Goal: Information Seeking & Learning: Learn about a topic

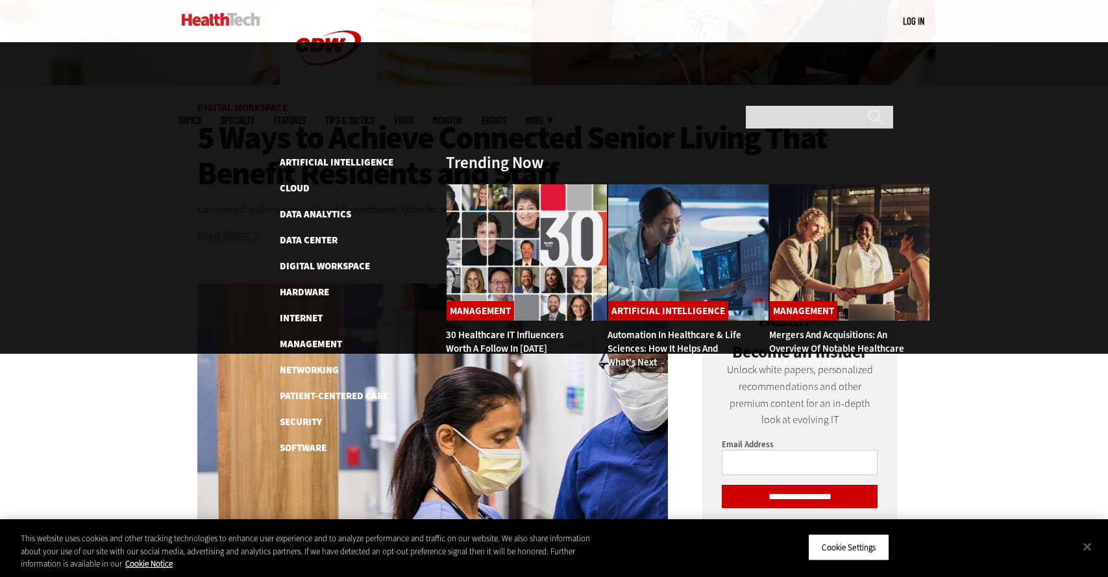
scroll to position [428, 0]
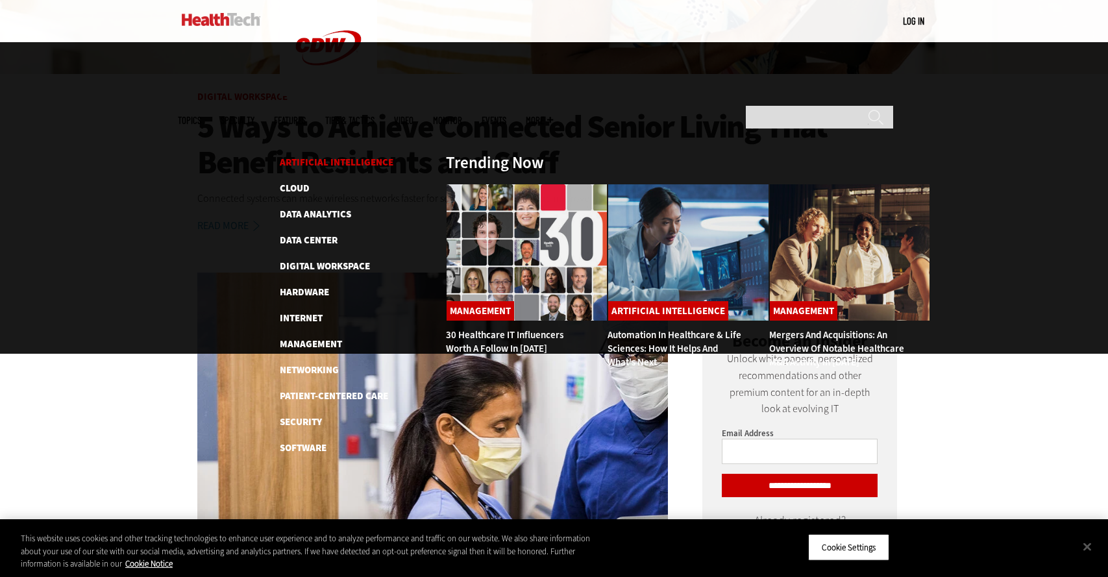
click at [330, 156] on link "Artificial Intelligence" at bounding box center [337, 162] width 114 height 13
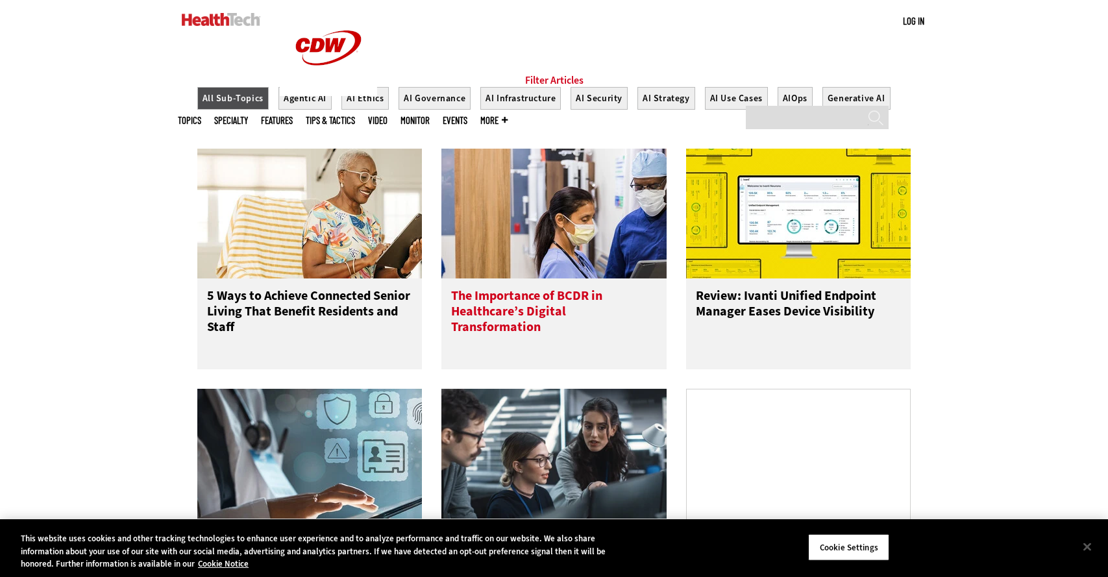
scroll to position [677, 0]
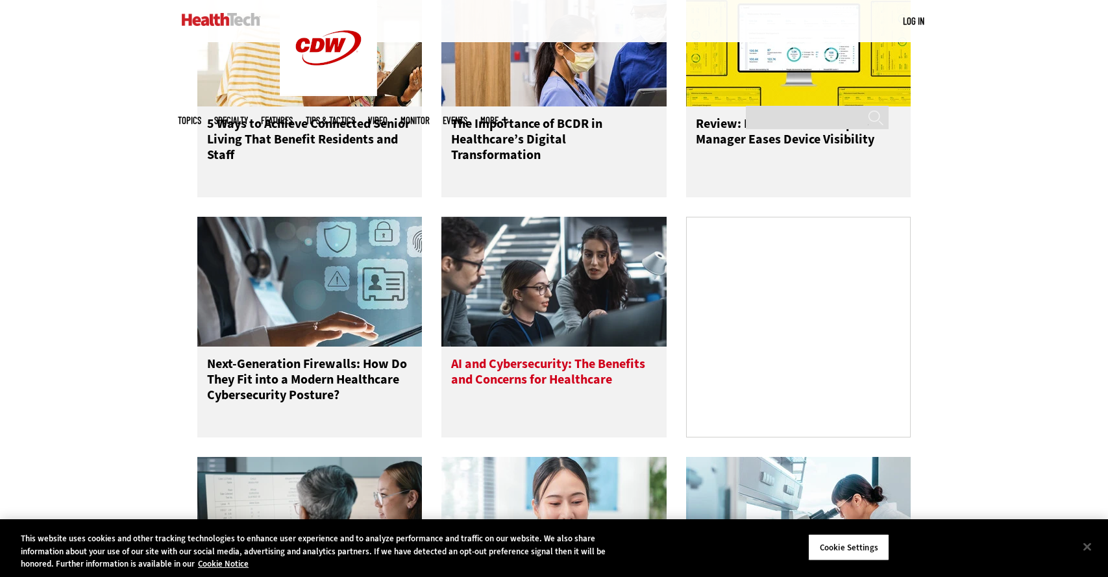
click at [503, 389] on h3 "AI and Cybersecurity: The Benefits and Concerns for Healthcare" at bounding box center [554, 382] width 206 height 52
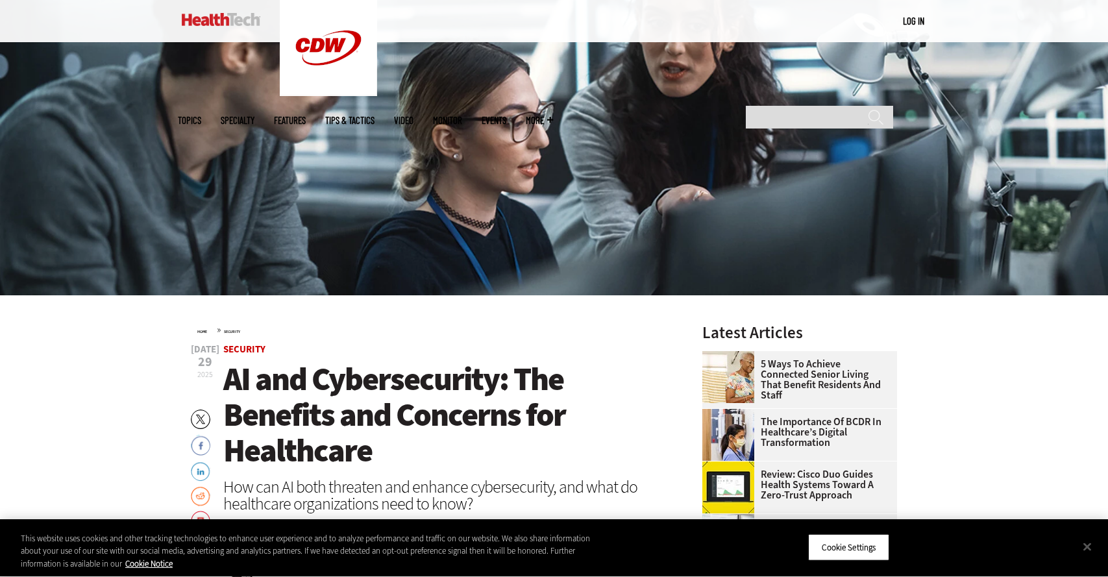
scroll to position [395, 0]
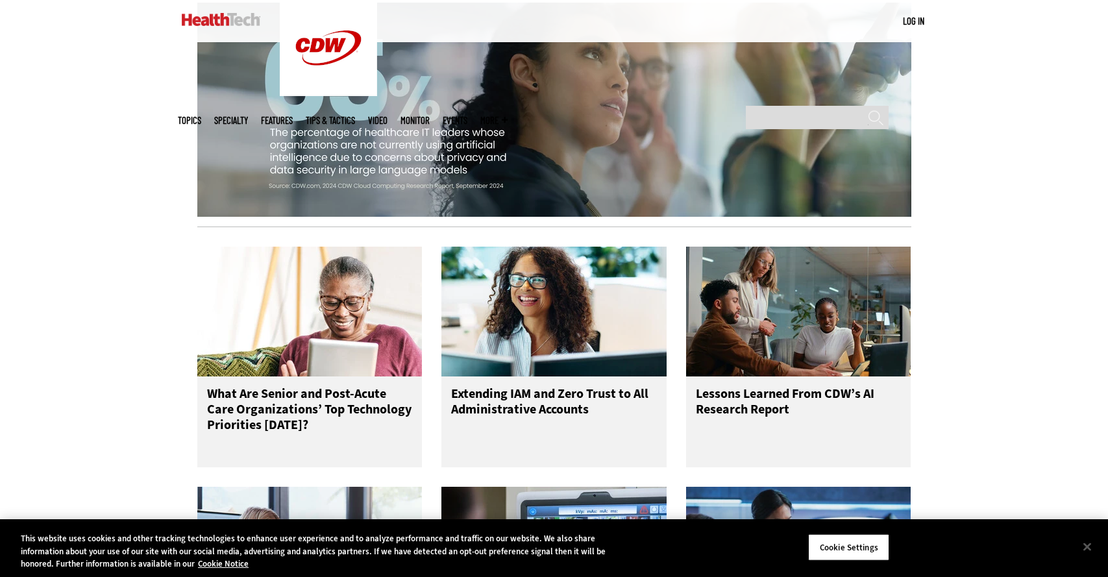
scroll to position [1422, 0]
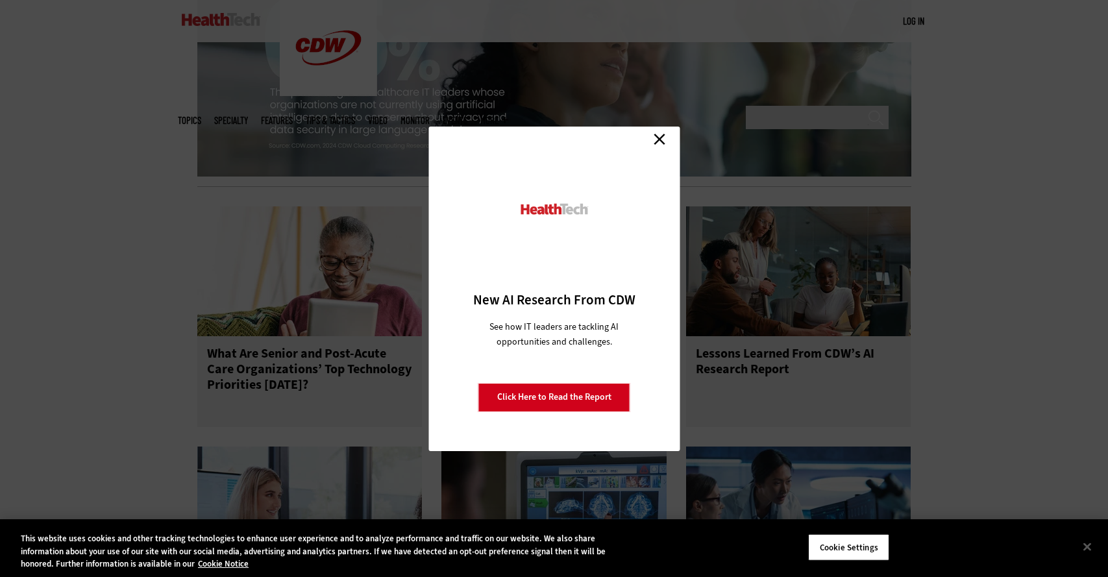
click at [664, 140] on link "Close" at bounding box center [659, 139] width 19 height 19
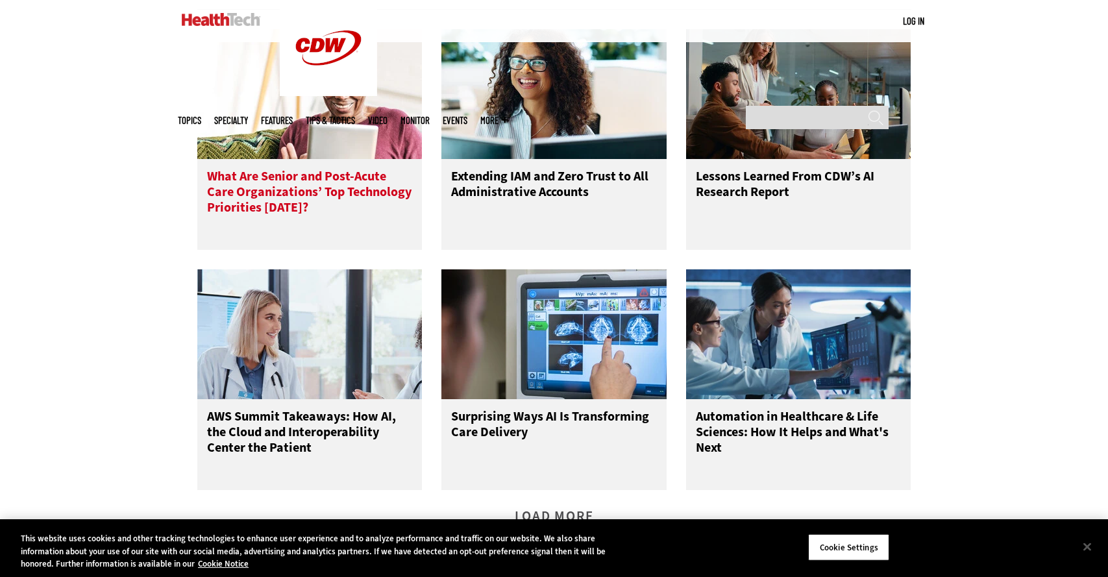
scroll to position [1816, 0]
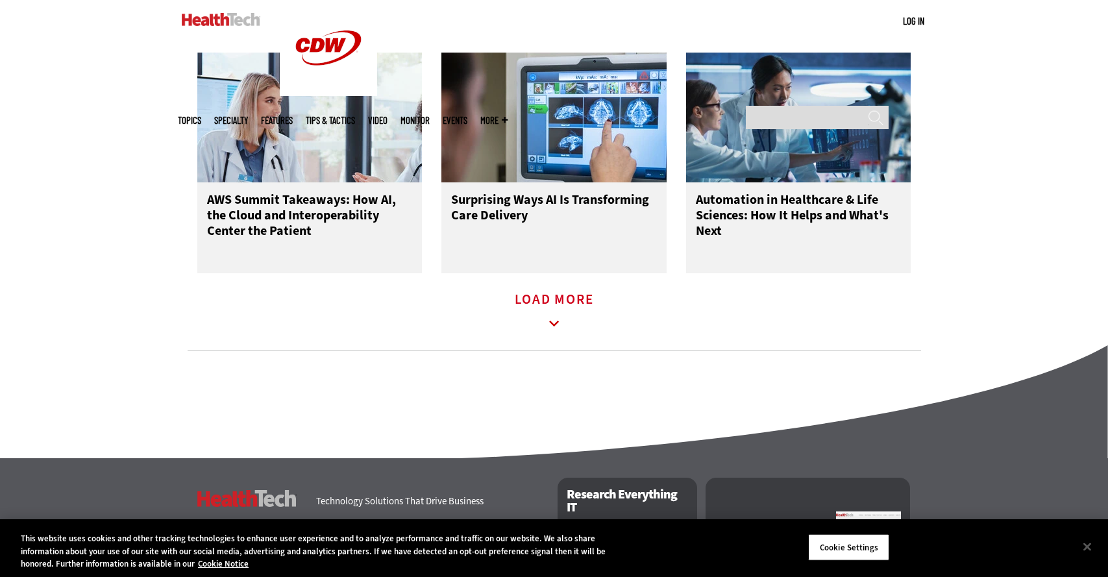
click at [543, 327] on icon at bounding box center [555, 324] width 30 height 30
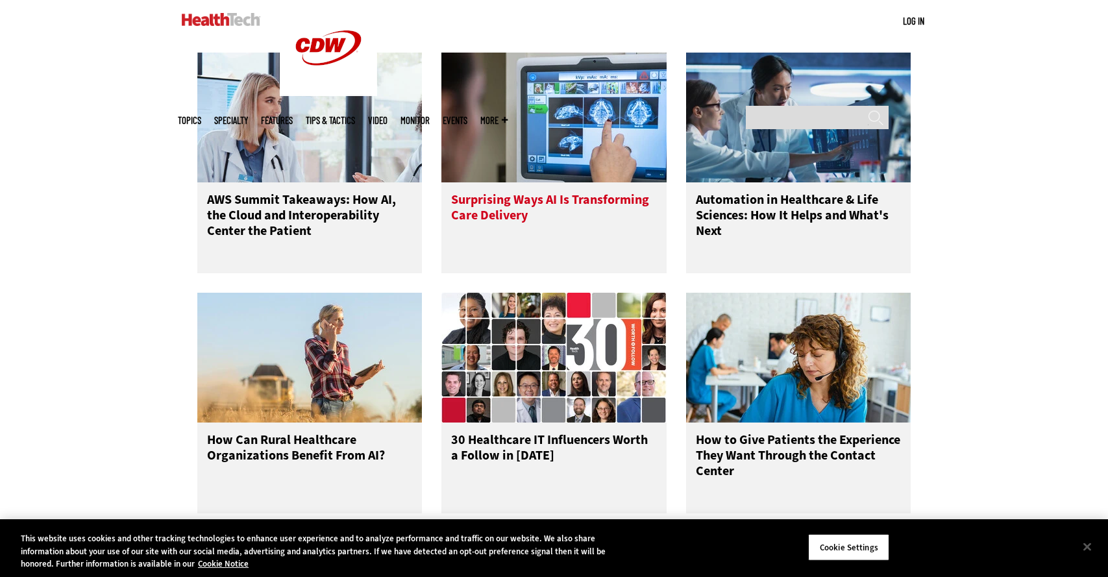
click at [561, 208] on h3 "Surprising Ways AI Is Transforming Care Delivery" at bounding box center [554, 218] width 206 height 52
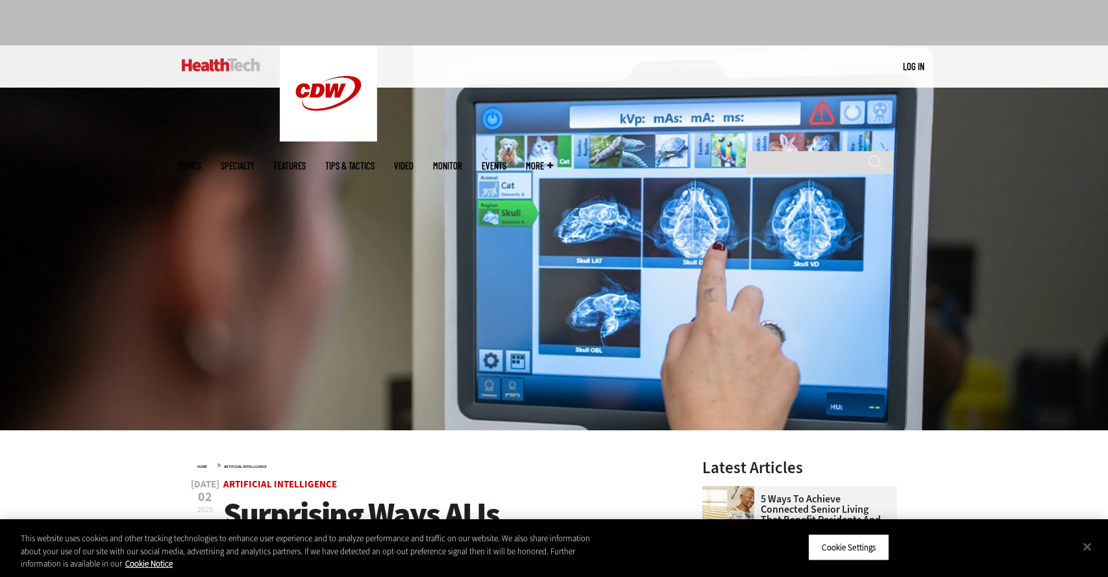
scroll to position [308, 0]
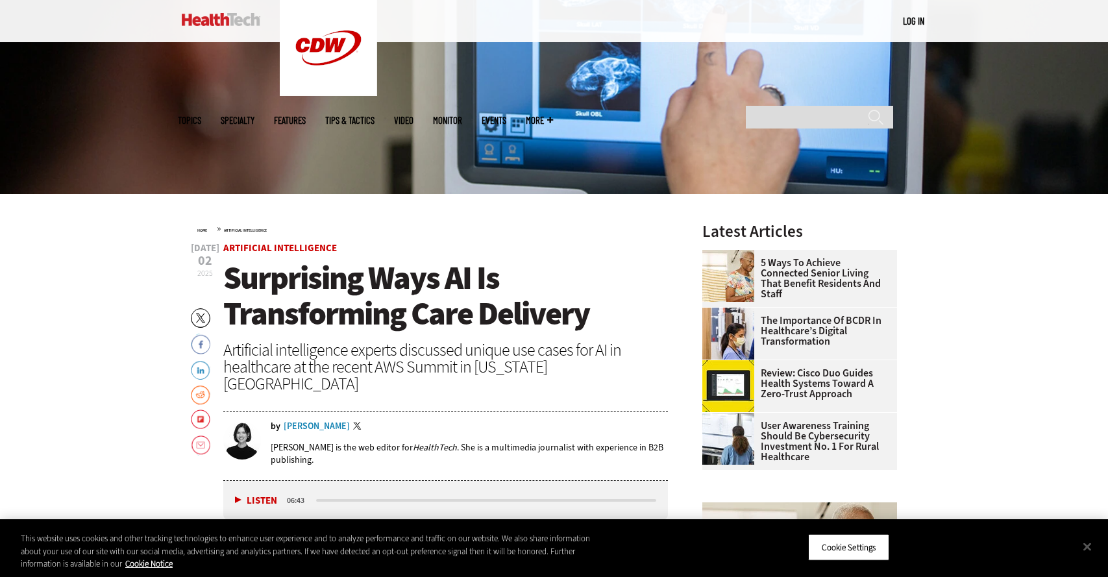
click at [297, 422] on div "Jordan Scott" at bounding box center [317, 426] width 66 height 9
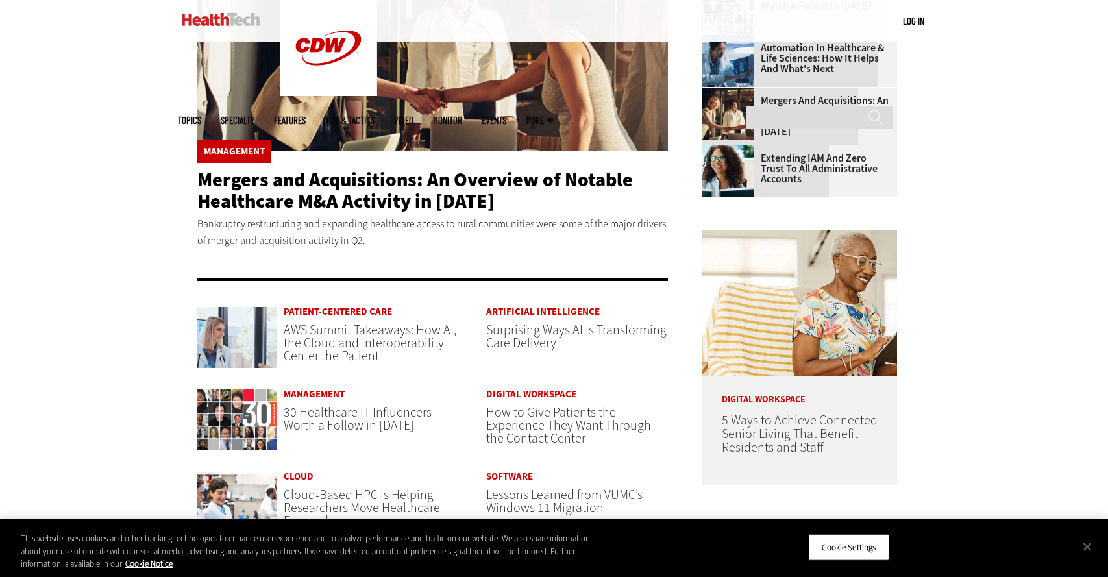
scroll to position [606, 0]
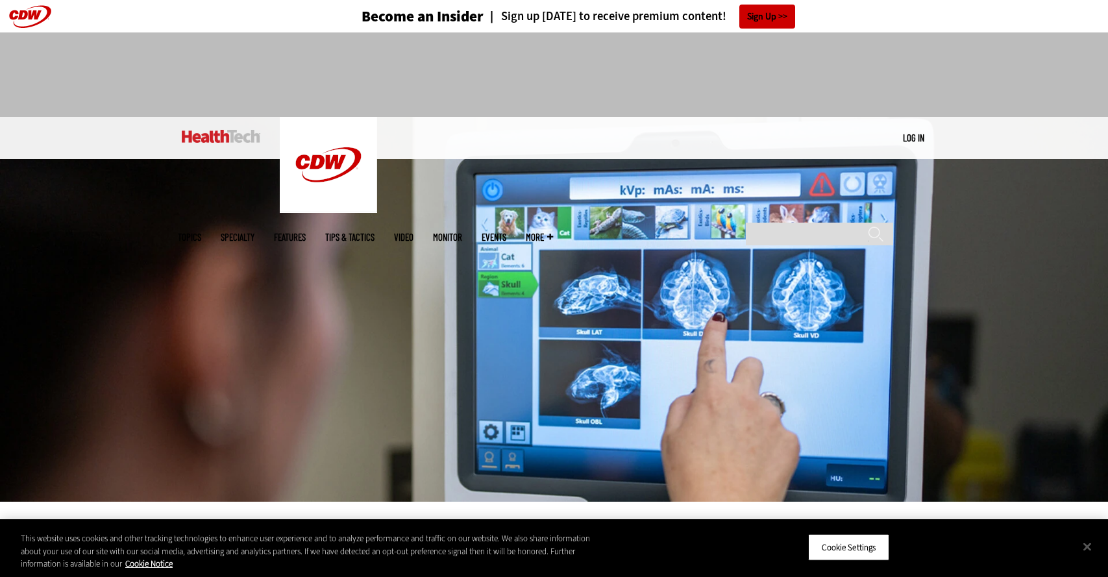
scroll to position [308, 0]
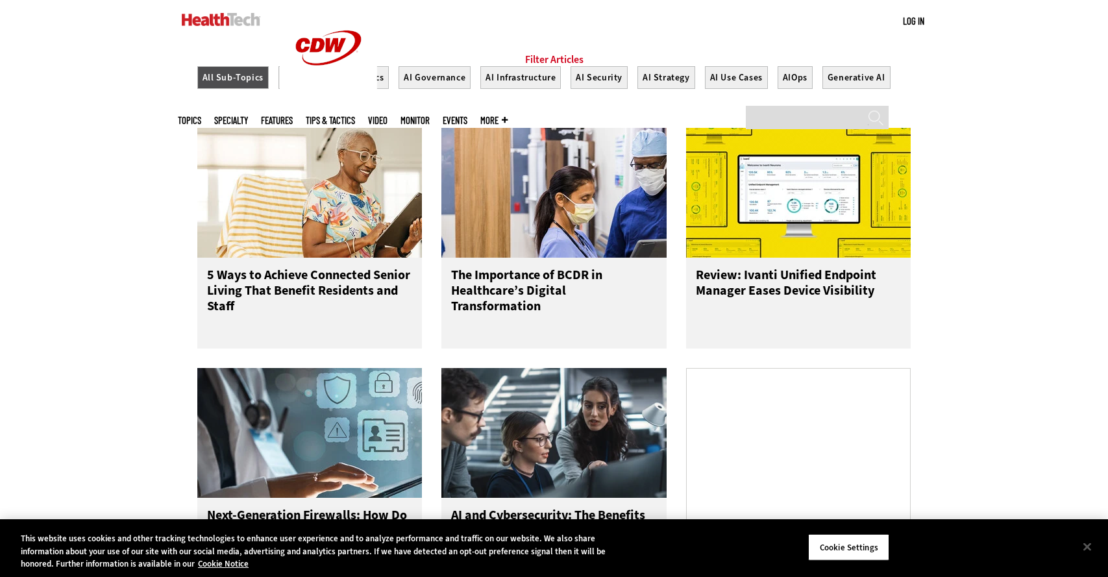
scroll to position [496, 0]
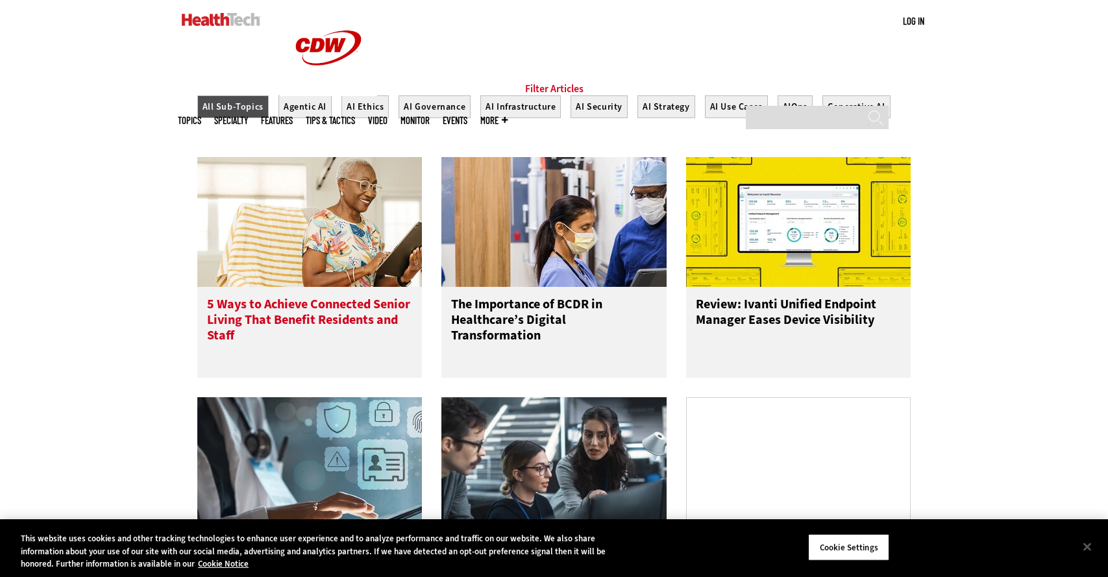
click at [242, 319] on h3 "5 Ways to Achieve Connected Senior Living That Benefit Residents and Staff" at bounding box center [310, 323] width 206 height 52
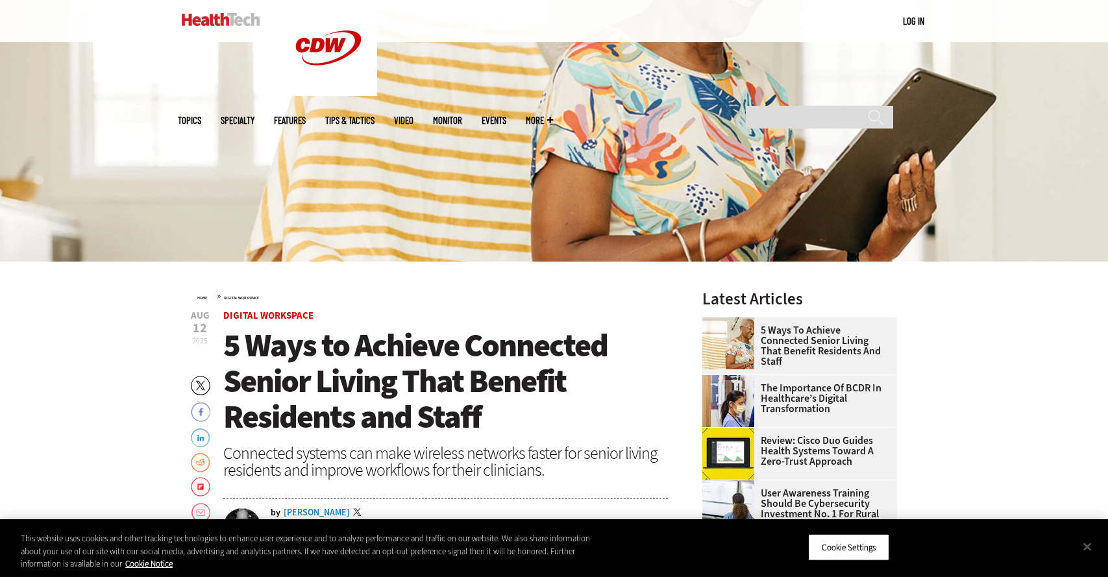
scroll to position [371, 0]
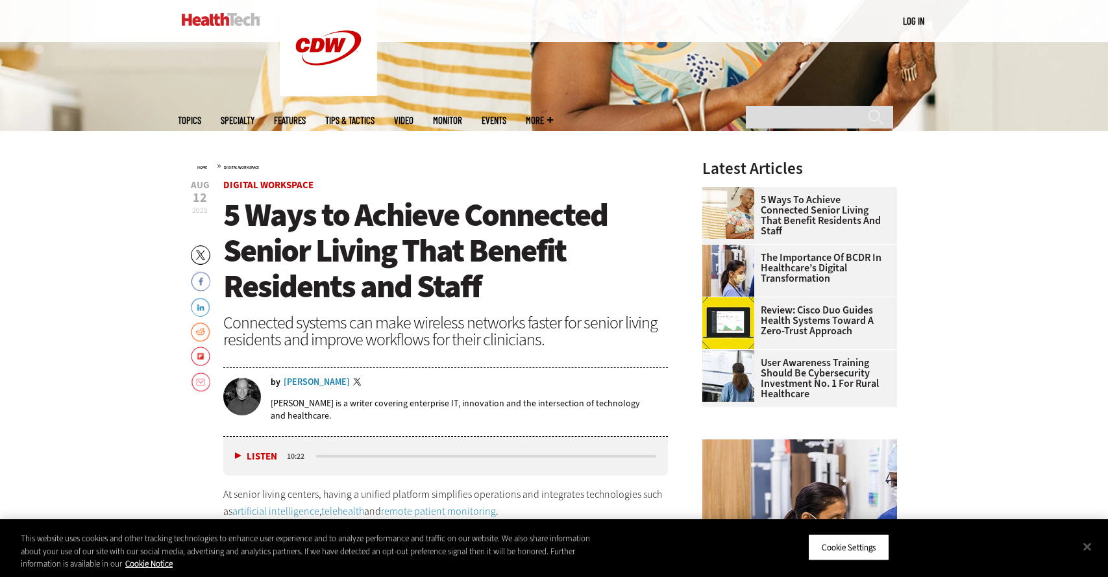
click at [325, 381] on div "[PERSON_NAME]" at bounding box center [317, 382] width 66 height 9
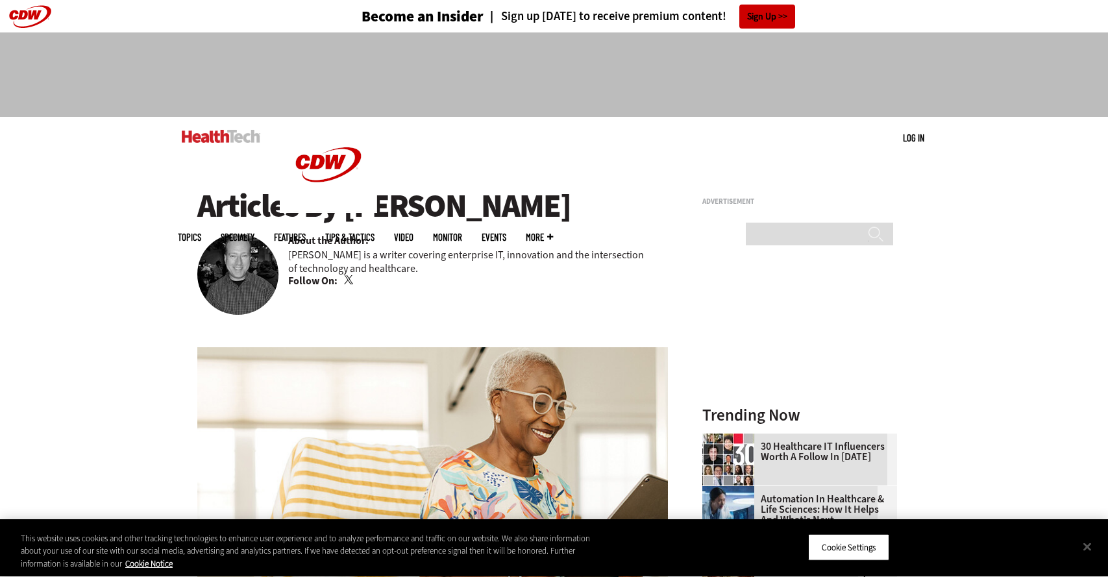
drag, startPoint x: 583, startPoint y: 203, endPoint x: 346, endPoint y: 203, distance: 237.0
click at [346, 203] on h1 "Articles By Brian T. Horowitz" at bounding box center [432, 206] width 471 height 36
copy h1 "[PERSON_NAME]"
